Goal: Task Accomplishment & Management: Use online tool/utility

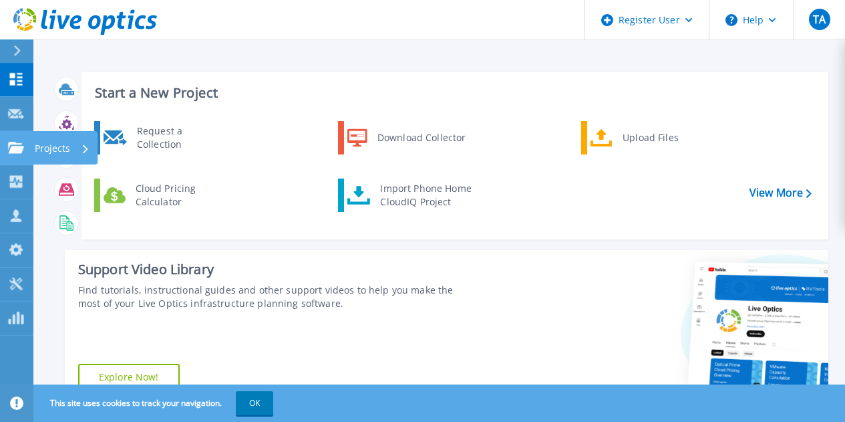
click at [39, 142] on p "Projects" at bounding box center [52, 148] width 35 height 35
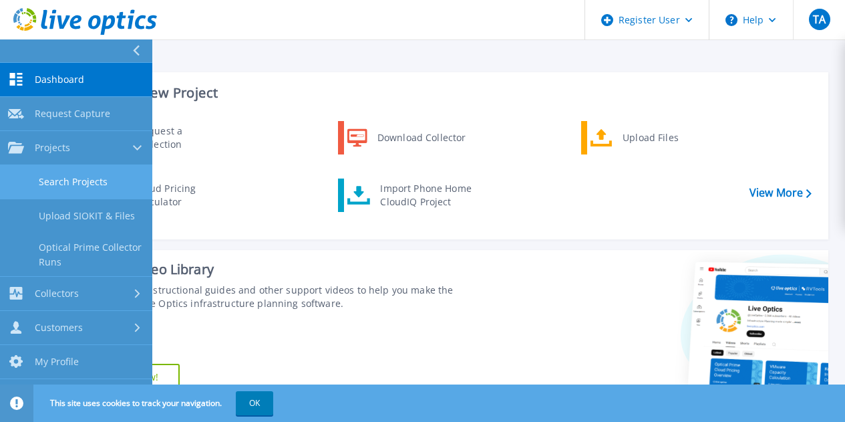
click at [107, 190] on link "Search Projects" at bounding box center [76, 182] width 152 height 34
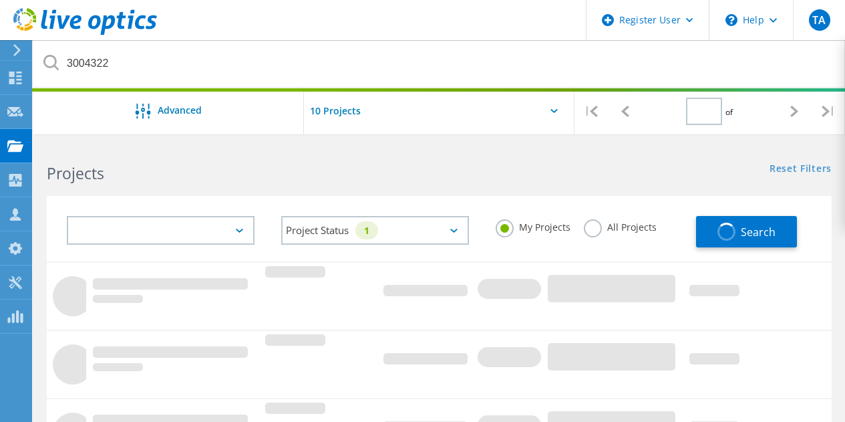
type input "1"
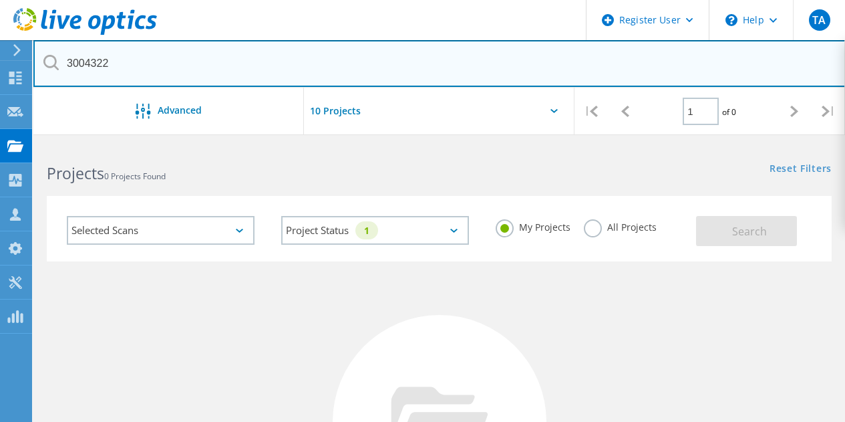
click at [310, 72] on input "3004322" at bounding box center [439, 63] width 813 height 47
type input "b4rn"
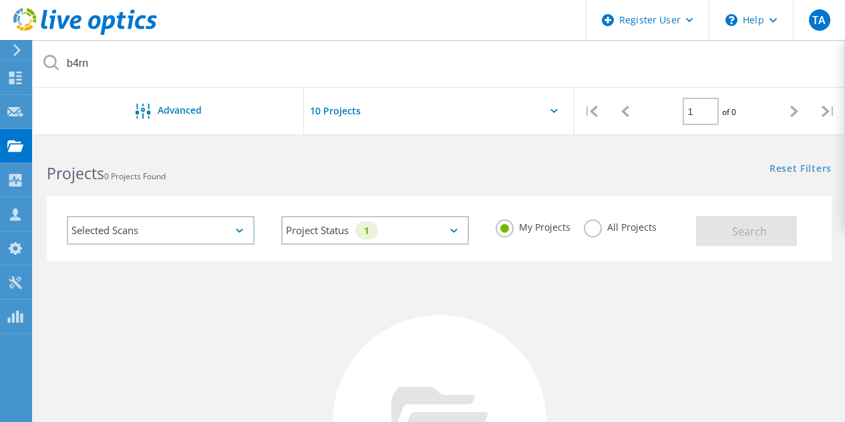
click at [624, 229] on label "All Projects" at bounding box center [620, 225] width 73 height 13
click at [0, 0] on input "All Projects" at bounding box center [0, 0] width 0 height 0
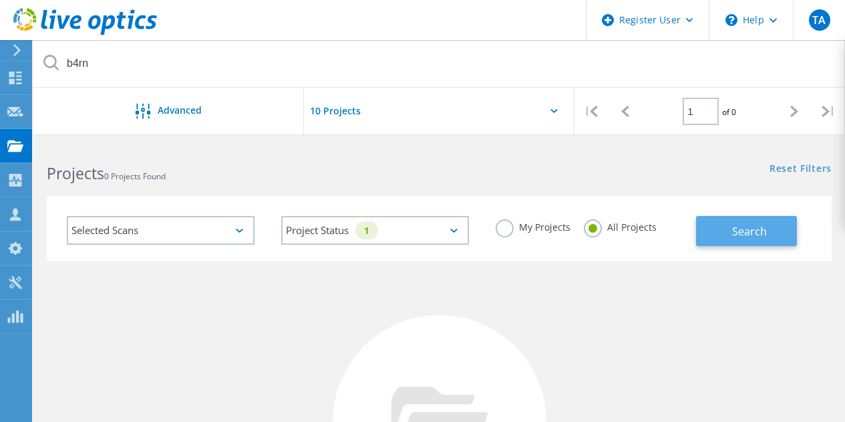
click at [772, 228] on button "Search" at bounding box center [746, 231] width 101 height 30
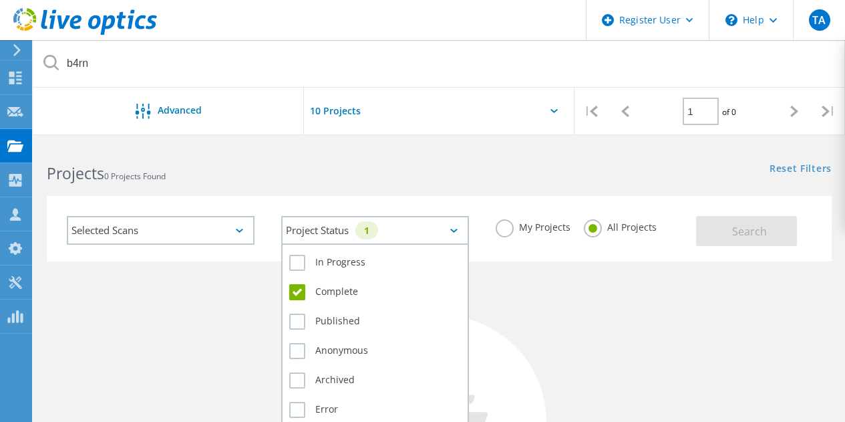
click at [459, 229] on div "Project Status 1" at bounding box center [375, 230] width 188 height 29
click at [297, 376] on label "Archived" at bounding box center [375, 380] width 172 height 16
click at [0, 0] on input "Archived" at bounding box center [0, 0] width 0 height 0
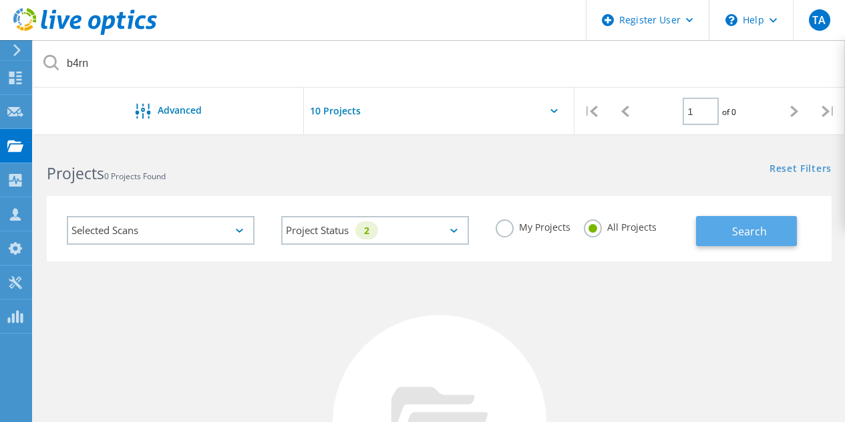
click at [719, 240] on button "Search" at bounding box center [746, 231] width 101 height 30
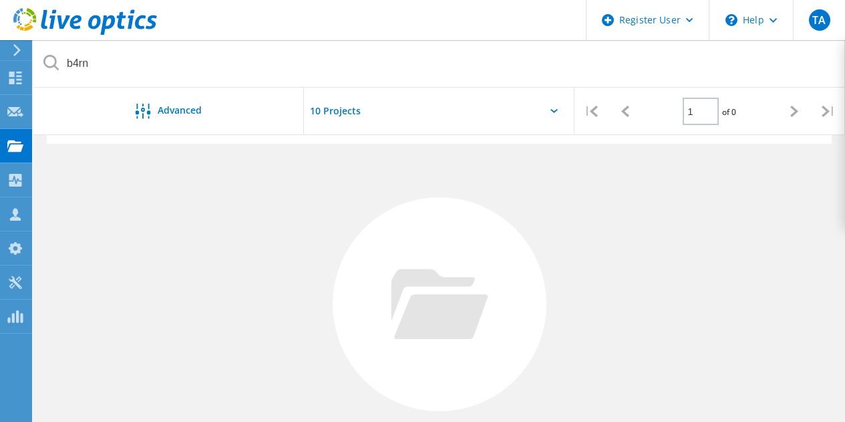
scroll to position [241, 0]
